Goal: Ask a question

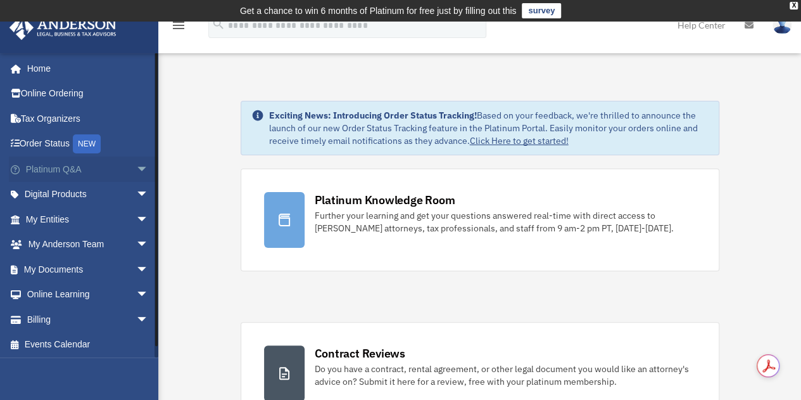
click at [136, 169] on span "arrow_drop_down" at bounding box center [148, 169] width 25 height 26
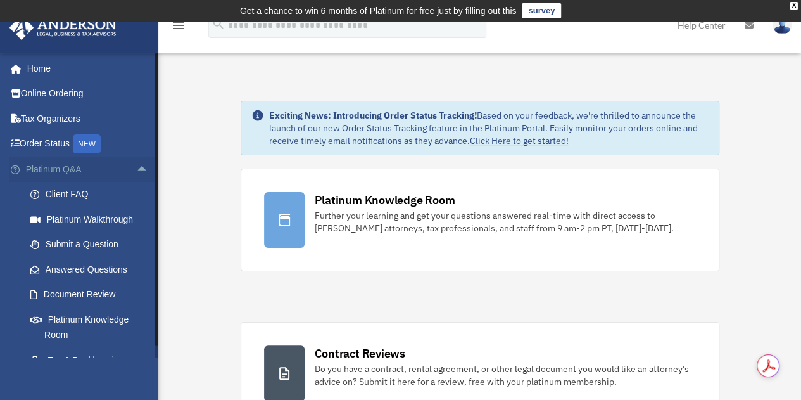
click at [136, 169] on span "arrow_drop_up" at bounding box center [148, 169] width 25 height 26
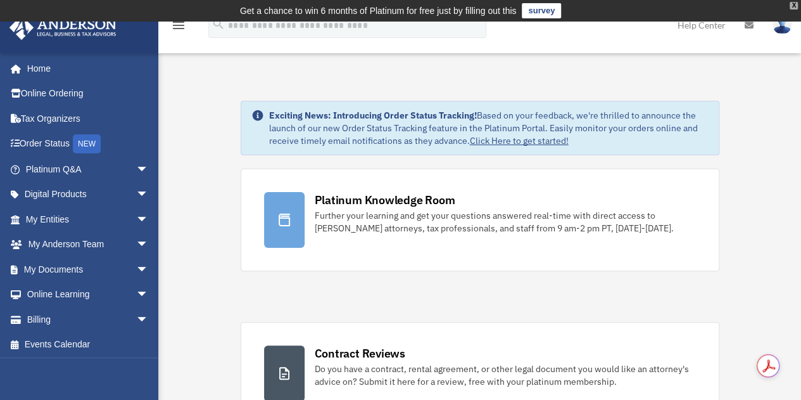
click at [795, 4] on div "X" at bounding box center [794, 6] width 8 height 8
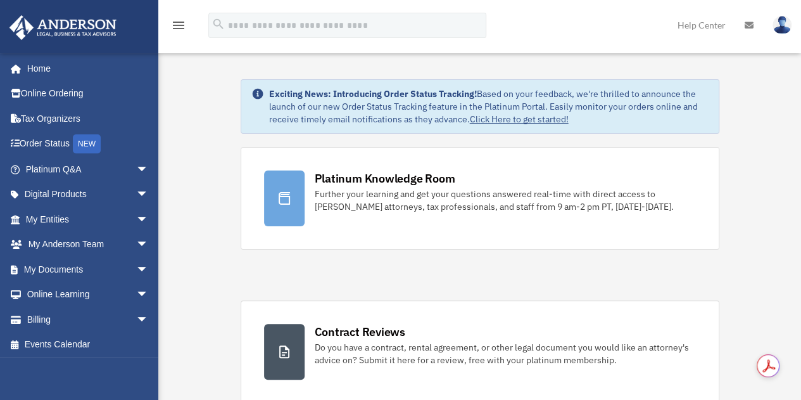
click at [749, 23] on icon at bounding box center [749, 25] width 9 height 9
